Goal: Transaction & Acquisition: Purchase product/service

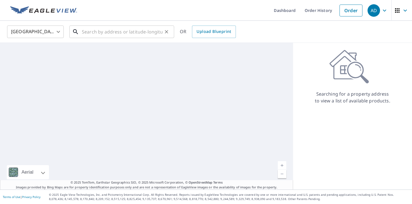
click at [98, 28] on input "text" at bounding box center [122, 32] width 81 height 16
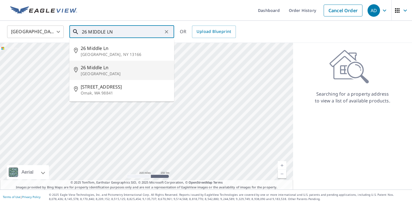
click at [122, 74] on p "[GEOGRAPHIC_DATA]" at bounding box center [125, 74] width 89 height 6
type input "[STREET_ADDRESS]"
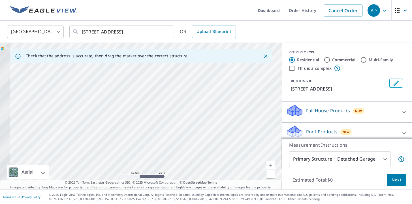
drag, startPoint x: 116, startPoint y: 131, endPoint x: 245, endPoint y: 139, distance: 129.4
click at [243, 138] on div "[STREET_ADDRESS]" at bounding box center [141, 116] width 282 height 146
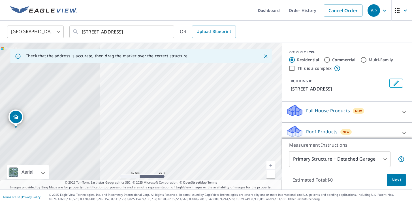
drag, startPoint x: 170, startPoint y: 138, endPoint x: 246, endPoint y: 147, distance: 75.9
click at [246, 147] on div "[STREET_ADDRESS]" at bounding box center [141, 116] width 282 height 146
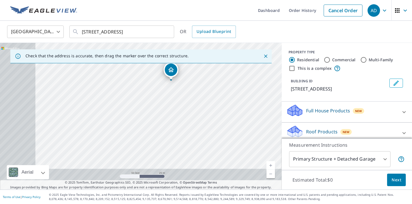
drag, startPoint x: 170, startPoint y: 137, endPoint x: 256, endPoint y: 78, distance: 104.0
click at [256, 78] on div "[STREET_ADDRESS]" at bounding box center [141, 116] width 282 height 146
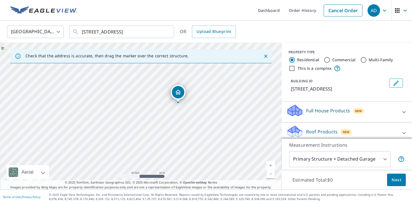
drag, startPoint x: 200, startPoint y: 91, endPoint x: 201, endPoint y: 117, distance: 26.1
click at [201, 117] on div "[STREET_ADDRESS]" at bounding box center [141, 116] width 282 height 146
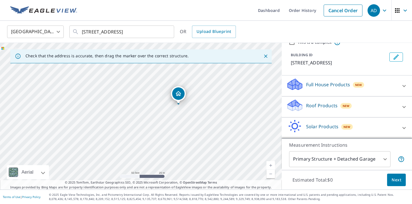
scroll to position [27, 0]
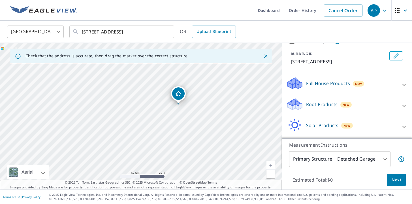
click at [352, 104] on div "Roof Products New" at bounding box center [341, 105] width 111 height 16
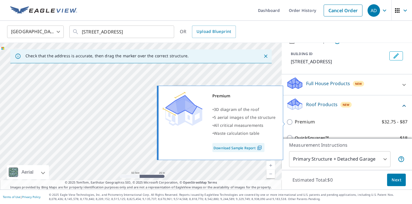
click at [326, 122] on label "Premium $32.75 - $87" at bounding box center [351, 121] width 113 height 7
click at [295, 122] on input "Premium $32.75 - $87" at bounding box center [290, 121] width 9 height 7
checkbox input "true"
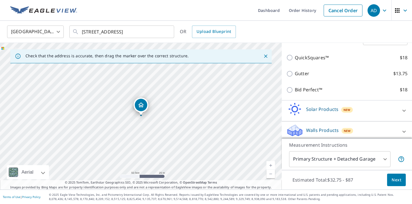
scroll to position [130, 0]
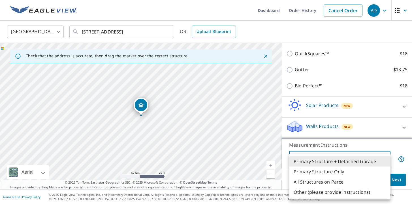
click at [347, 162] on body "AD AD Dashboard Order History Cancel Order AD [GEOGRAPHIC_DATA] [GEOGRAPHIC_DAT…" at bounding box center [206, 102] width 412 height 204
click at [348, 145] on div at bounding box center [206, 102] width 412 height 204
click at [351, 157] on body "AD AD Dashboard Order History Cancel Order AD [GEOGRAPHIC_DATA] [GEOGRAPHIC_DAT…" at bounding box center [206, 102] width 412 height 204
click at [354, 160] on li "Primary Structure + Detached Garage" at bounding box center [339, 161] width 101 height 10
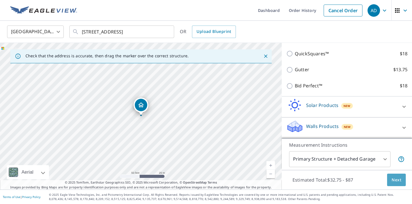
click at [394, 178] on span "Next" at bounding box center [397, 179] width 10 height 7
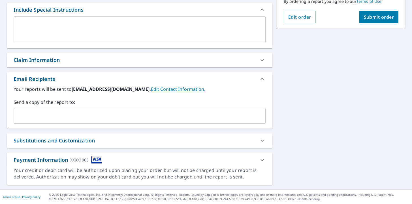
scroll to position [153, 0]
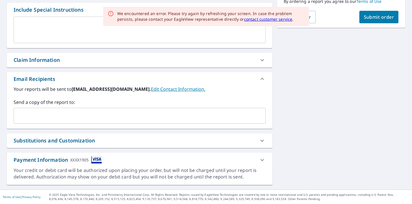
click at [229, 112] on input "text" at bounding box center [135, 115] width 239 height 11
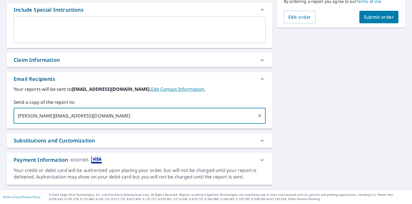
type input "[PERSON_NAME][EMAIL_ADDRESS][DOMAIN_NAME]"
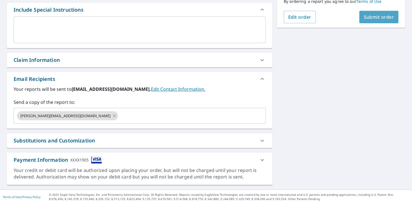
click at [389, 13] on button "Submit order" at bounding box center [379, 17] width 39 height 12
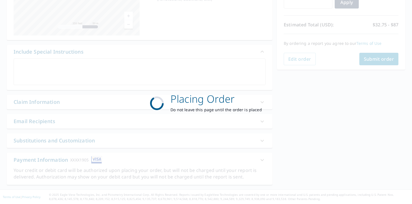
scroll to position [111, 0]
